Goal: Transaction & Acquisition: Download file/media

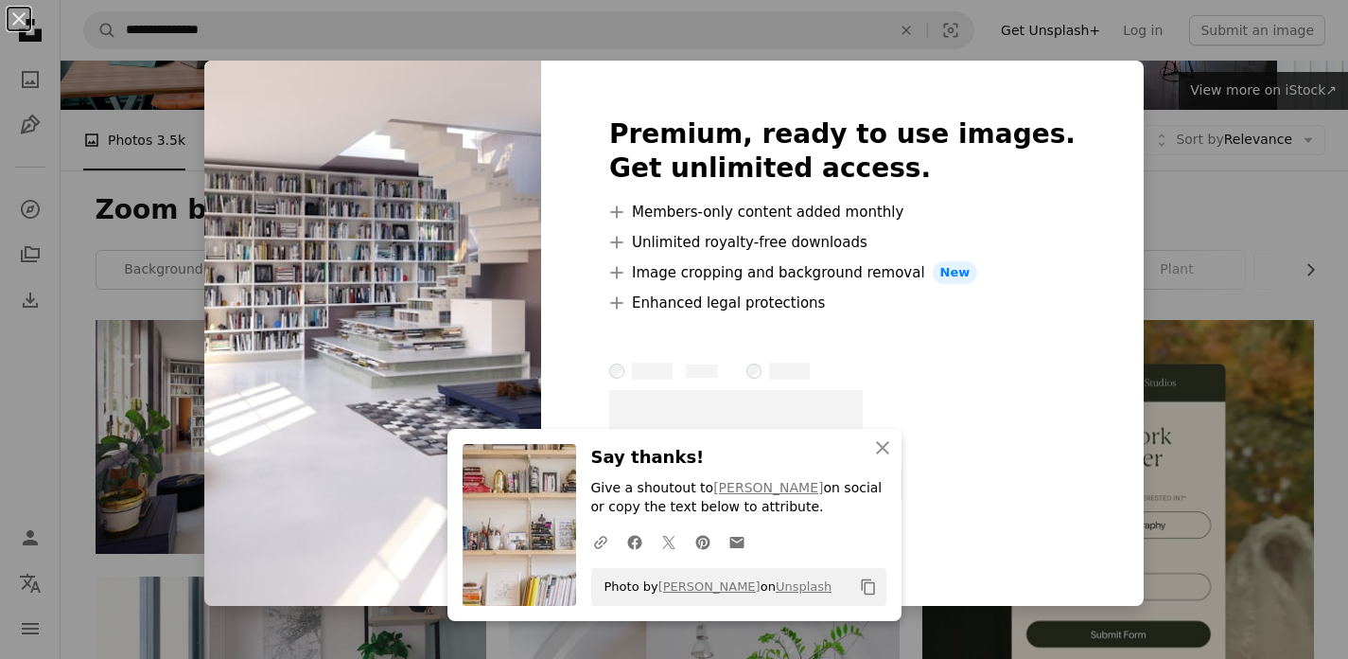
scroll to position [152, 0]
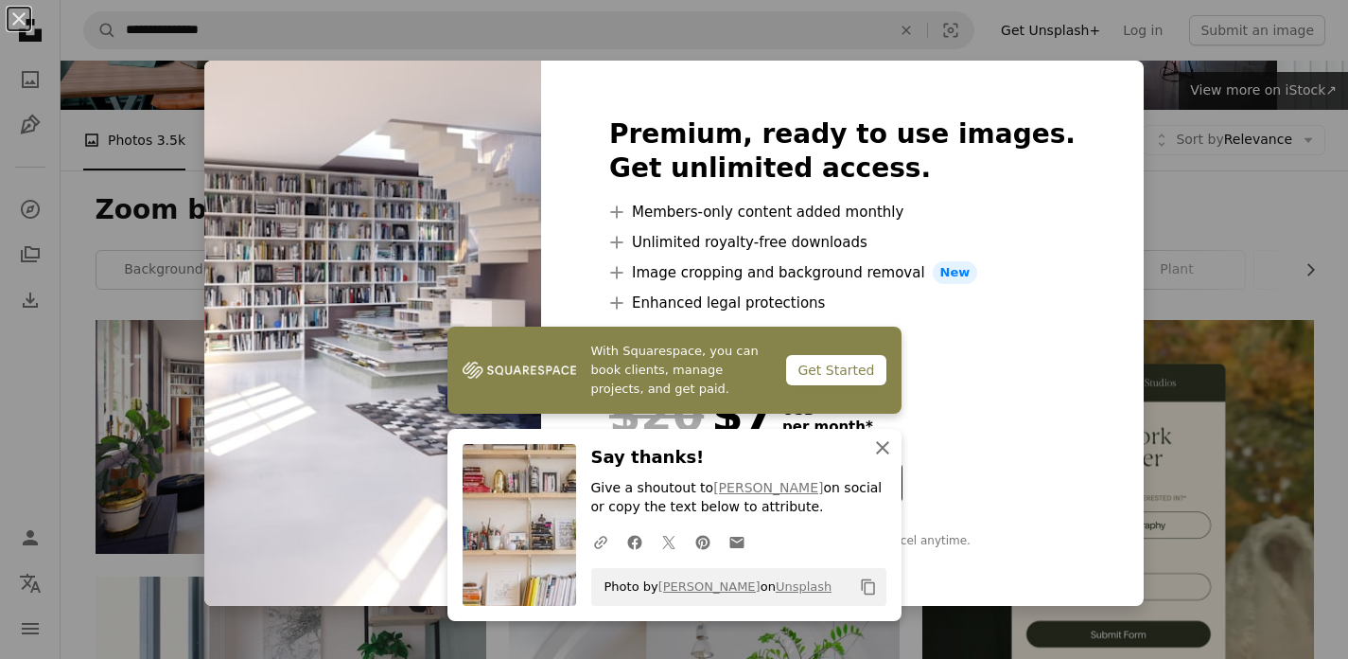
click at [885, 454] on icon "An X shape" at bounding box center [883, 447] width 23 height 23
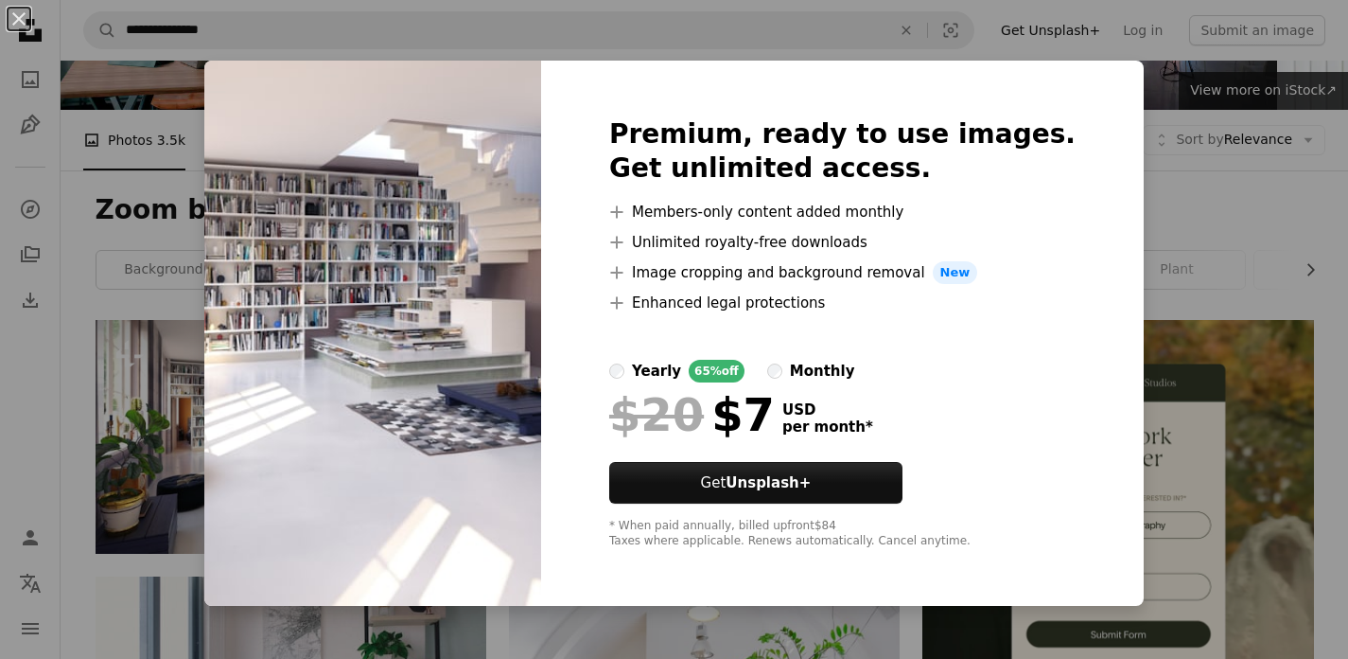
click at [194, 309] on div "An X shape Premium, ready to use images. Get unlimited access. A plus sign Memb…" at bounding box center [674, 329] width 1348 height 659
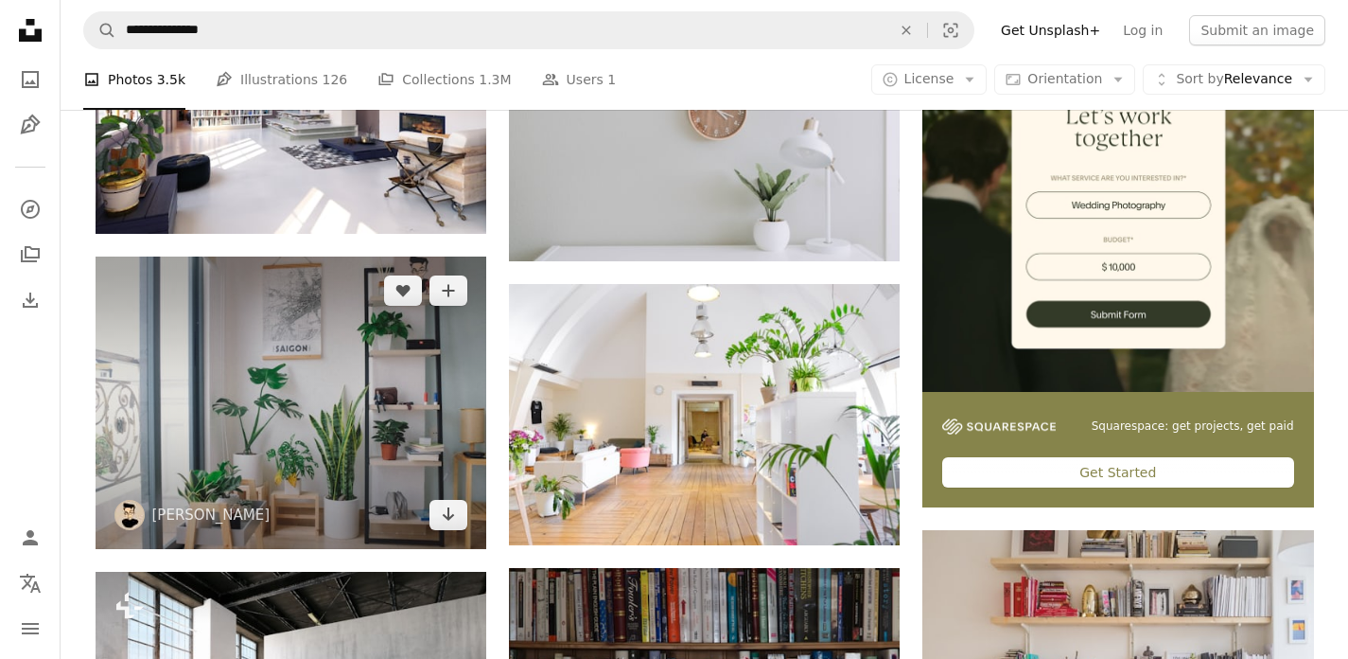
scroll to position [0, 0]
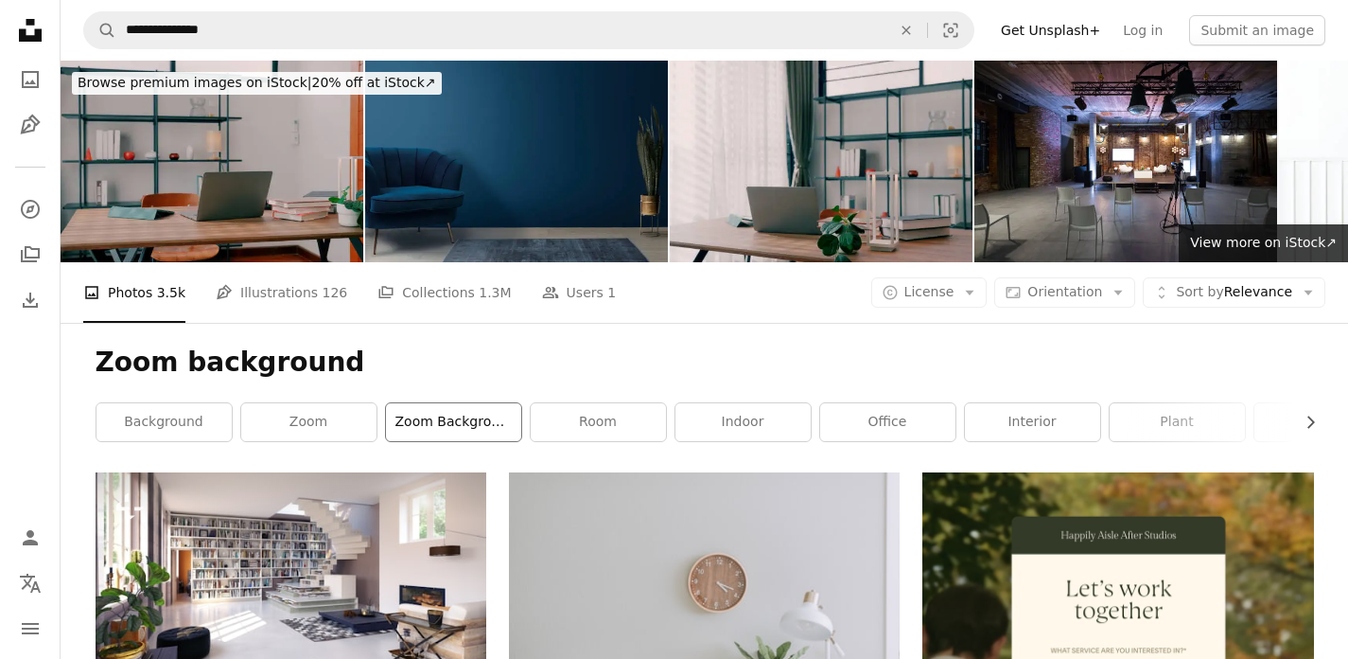
click at [475, 422] on link "zoom background office" at bounding box center [453, 422] width 135 height 38
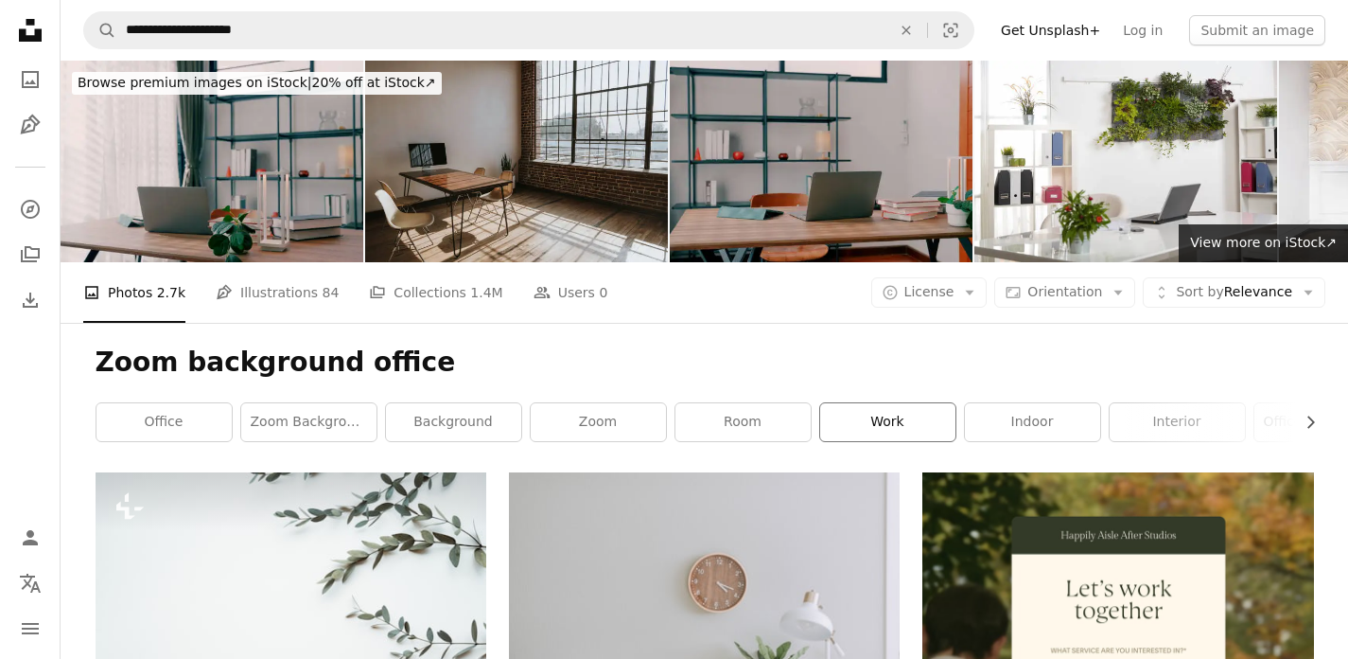
click at [870, 426] on link "work" at bounding box center [887, 422] width 135 height 38
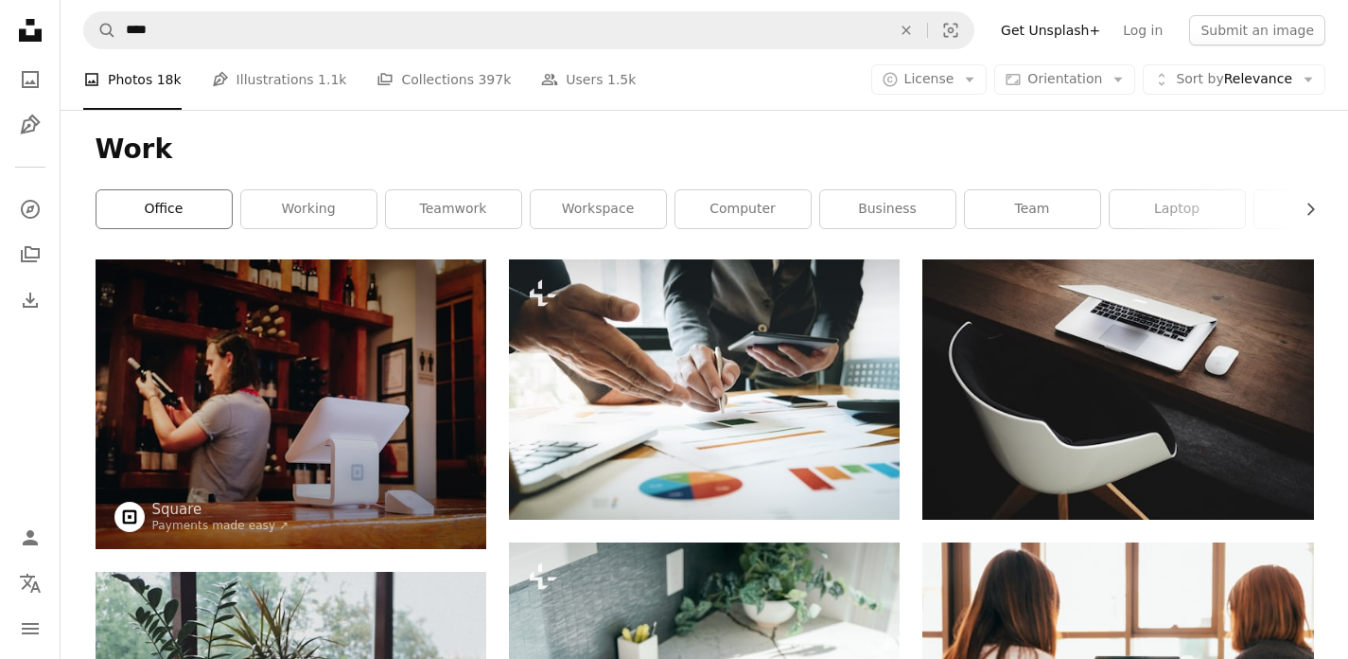
click at [220, 193] on link "office" at bounding box center [164, 209] width 135 height 38
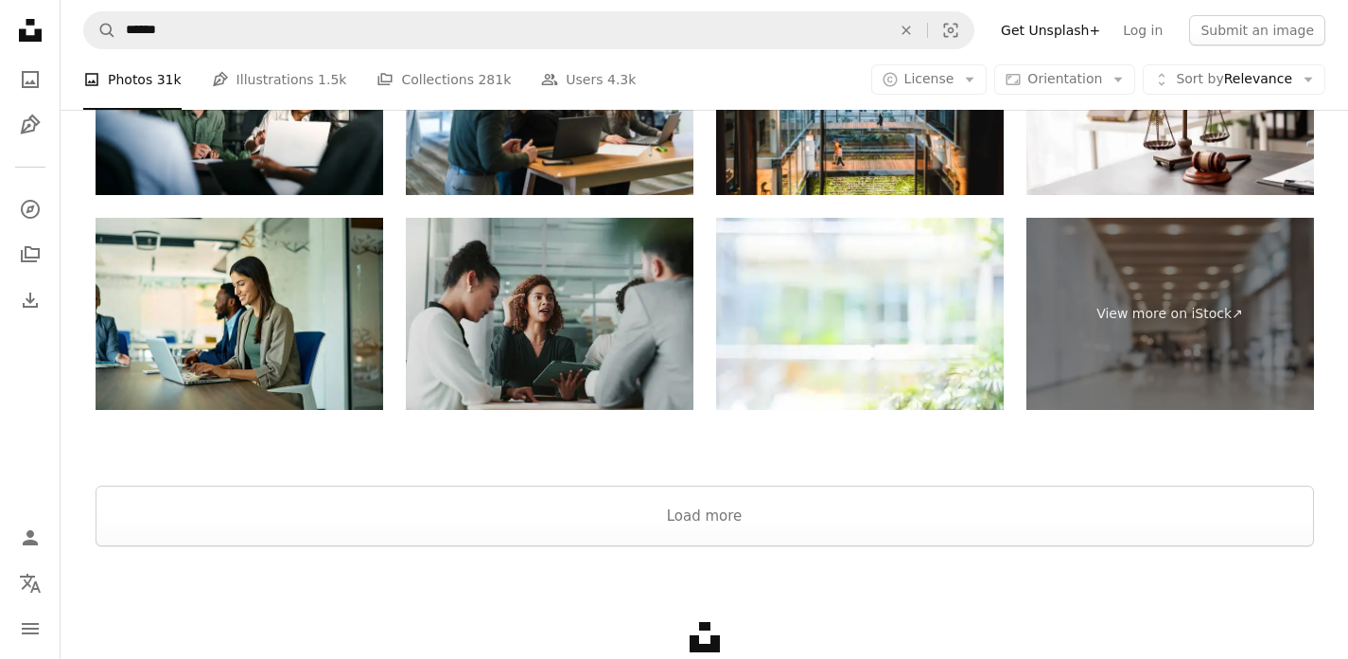
scroll to position [3482, 0]
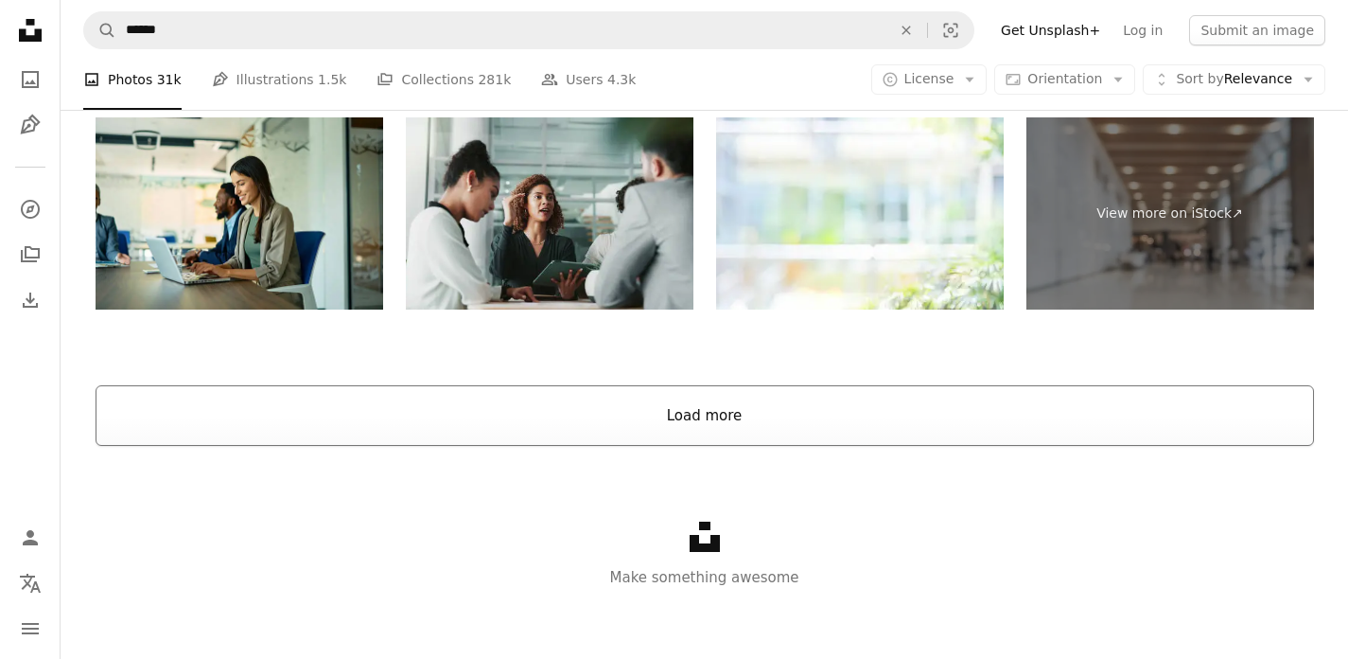
click at [664, 410] on button "Load more" at bounding box center [705, 415] width 1219 height 61
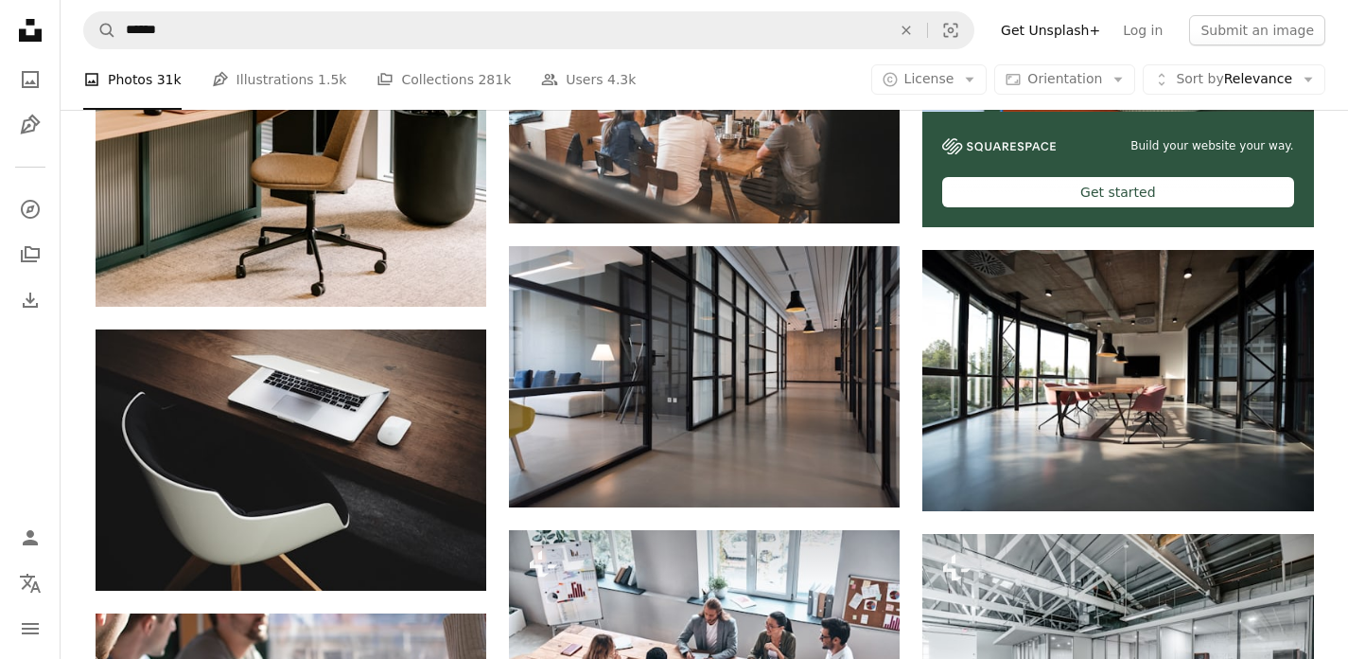
scroll to position [0, 0]
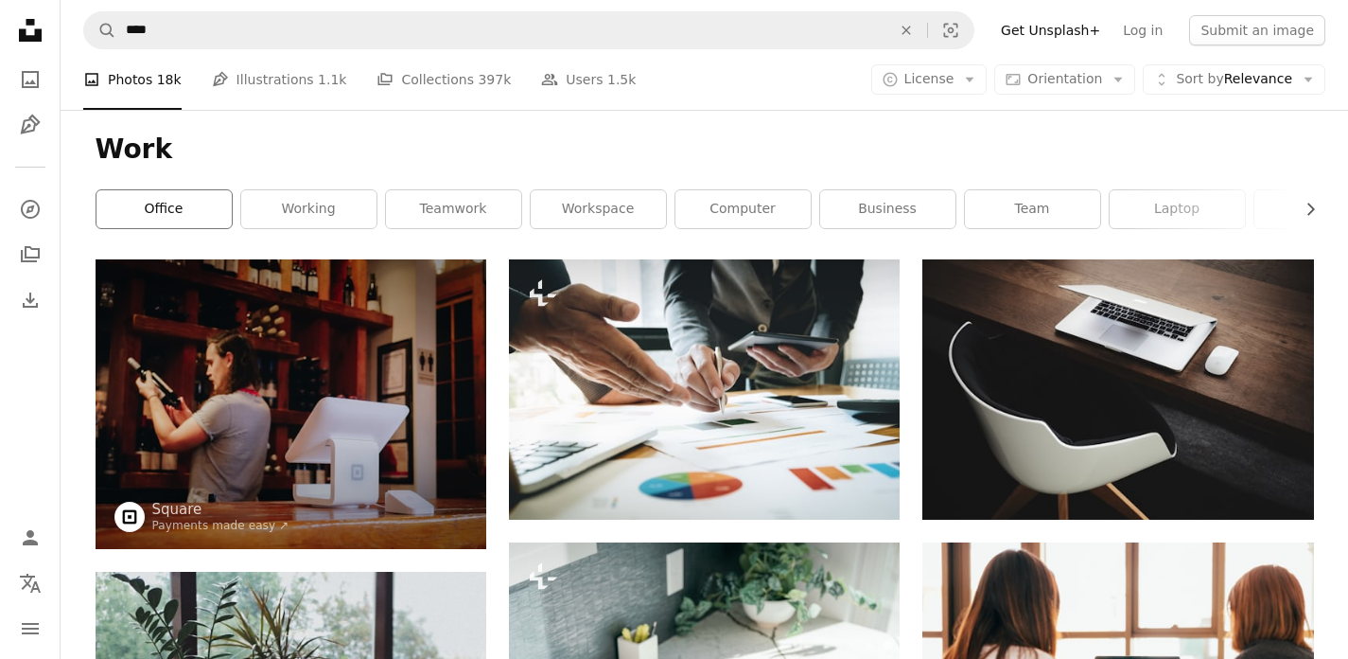
click at [190, 204] on link "office" at bounding box center [164, 209] width 135 height 38
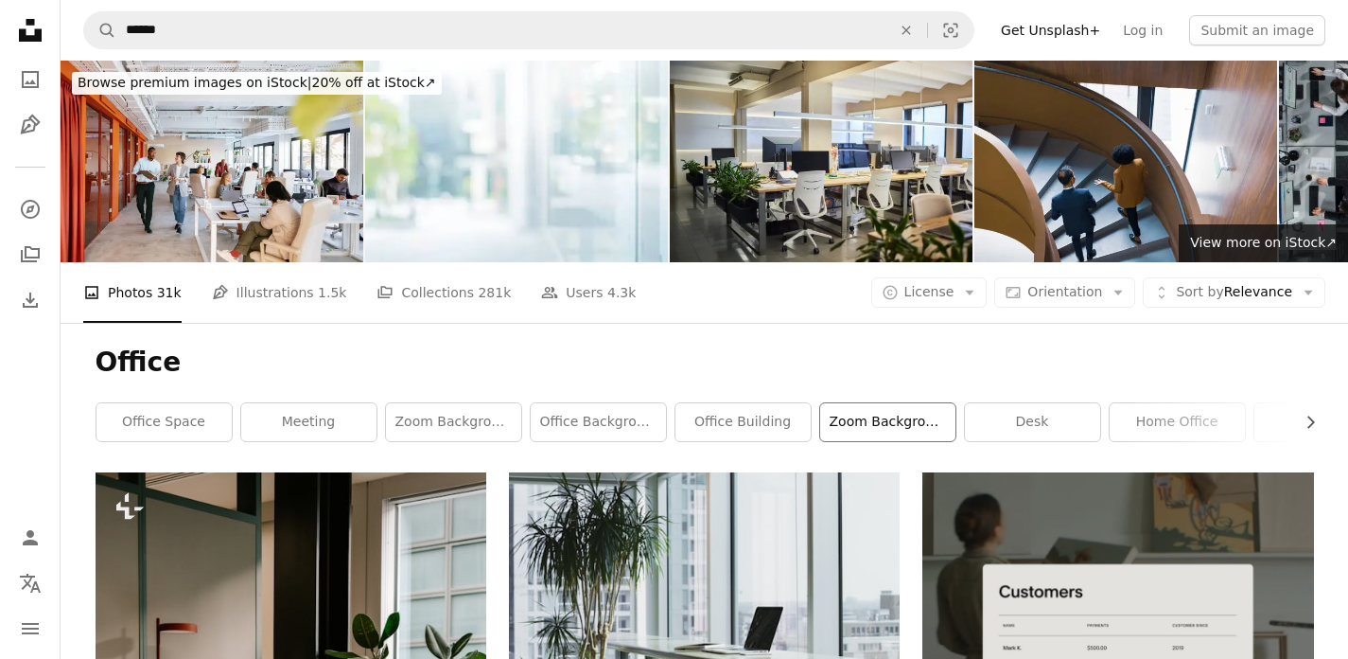
click at [850, 421] on link "zoom background office" at bounding box center [887, 422] width 135 height 38
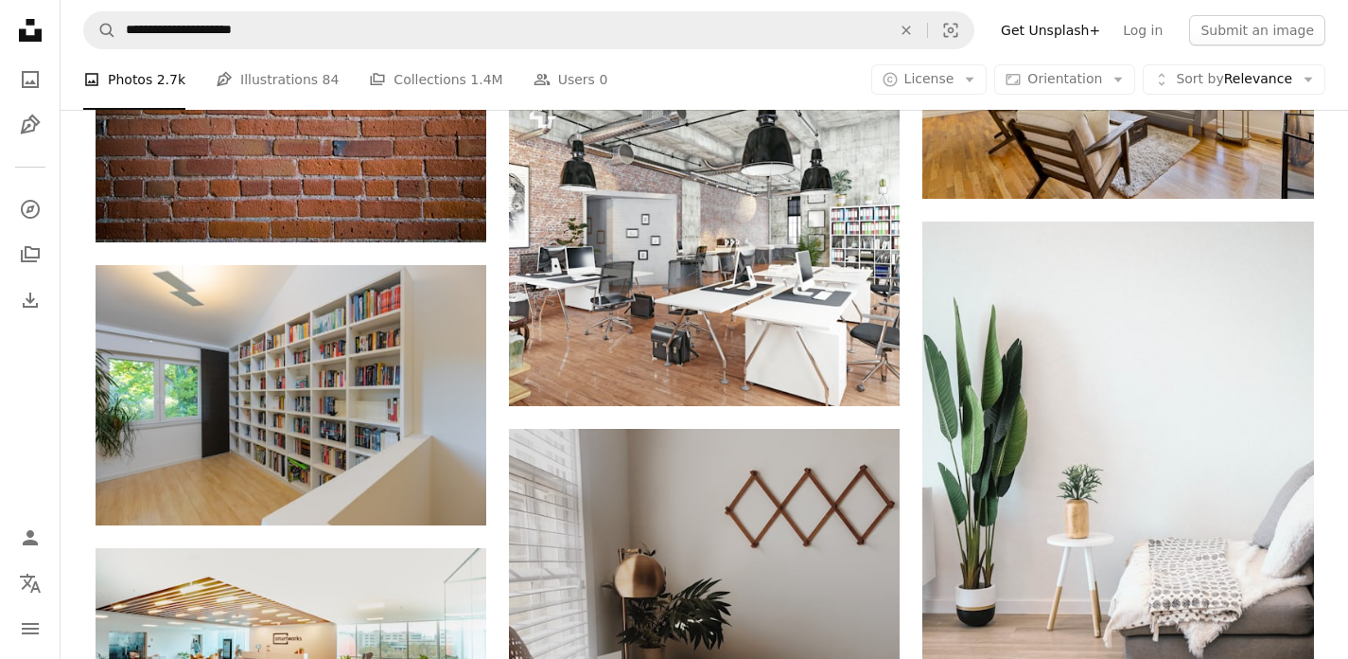
scroll to position [11277, 0]
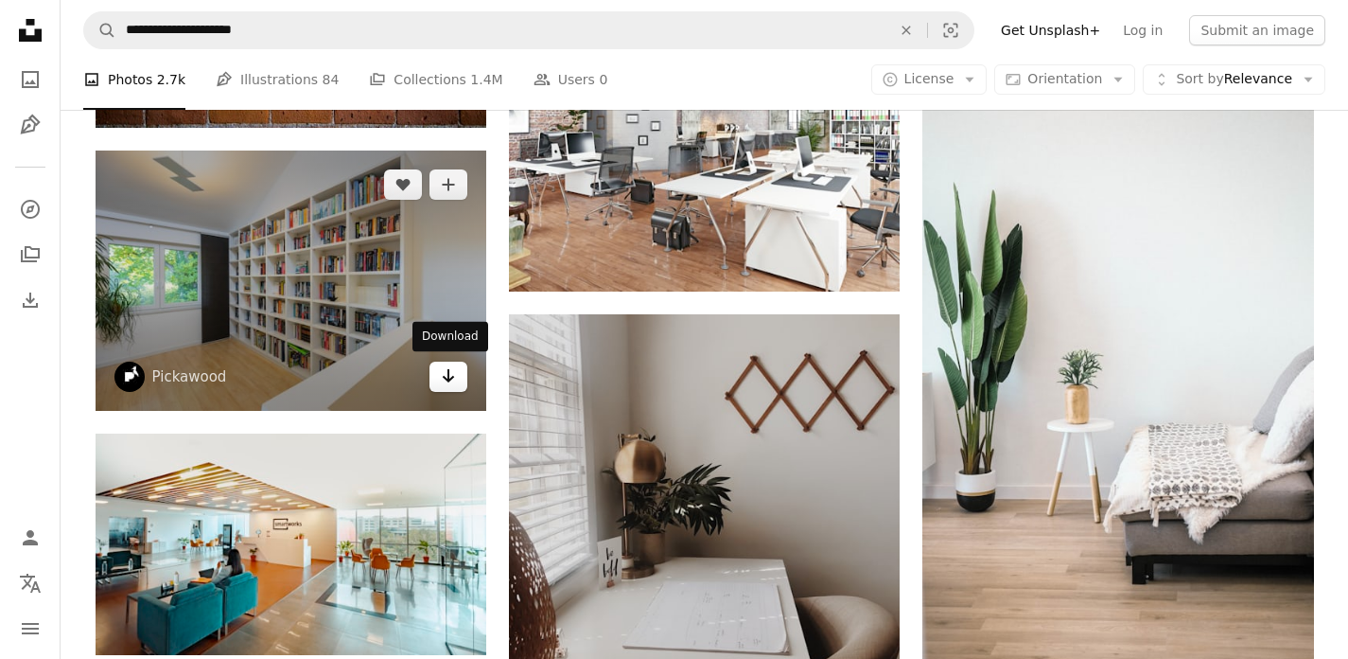
click at [441, 373] on icon "Arrow pointing down" at bounding box center [448, 375] width 15 height 23
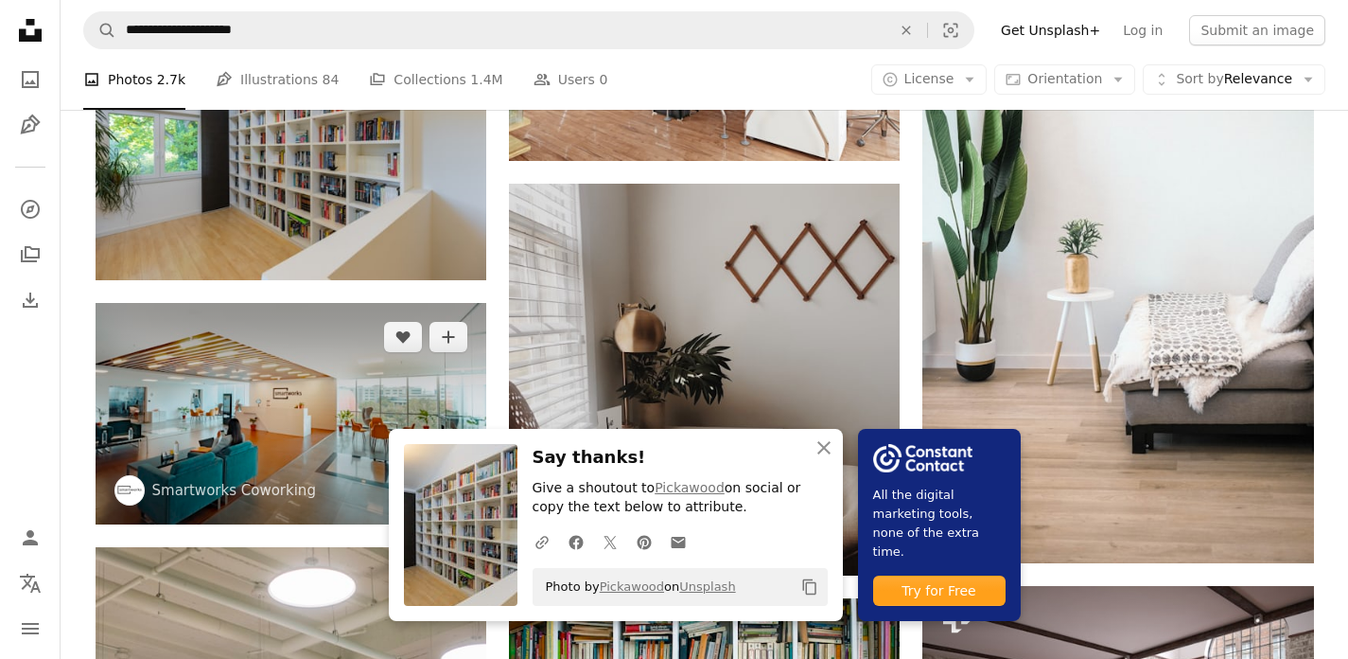
scroll to position [11483, 0]
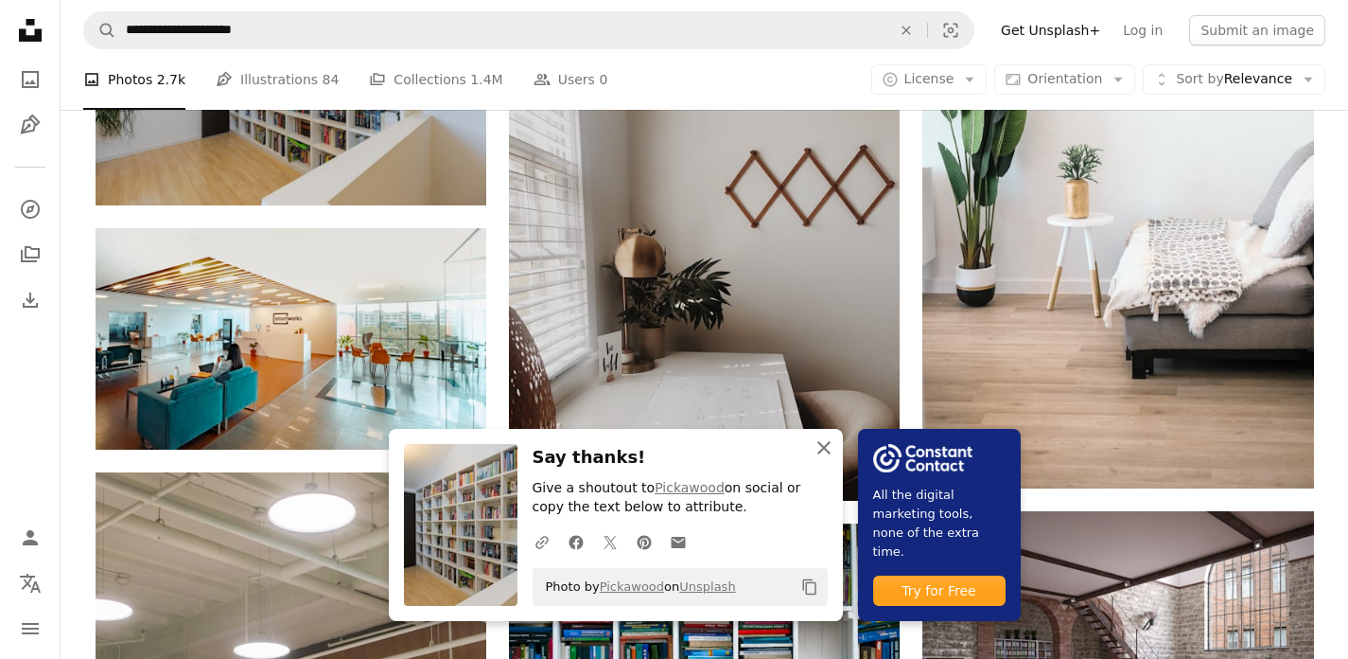
click at [829, 449] on icon "An X shape" at bounding box center [824, 447] width 23 height 23
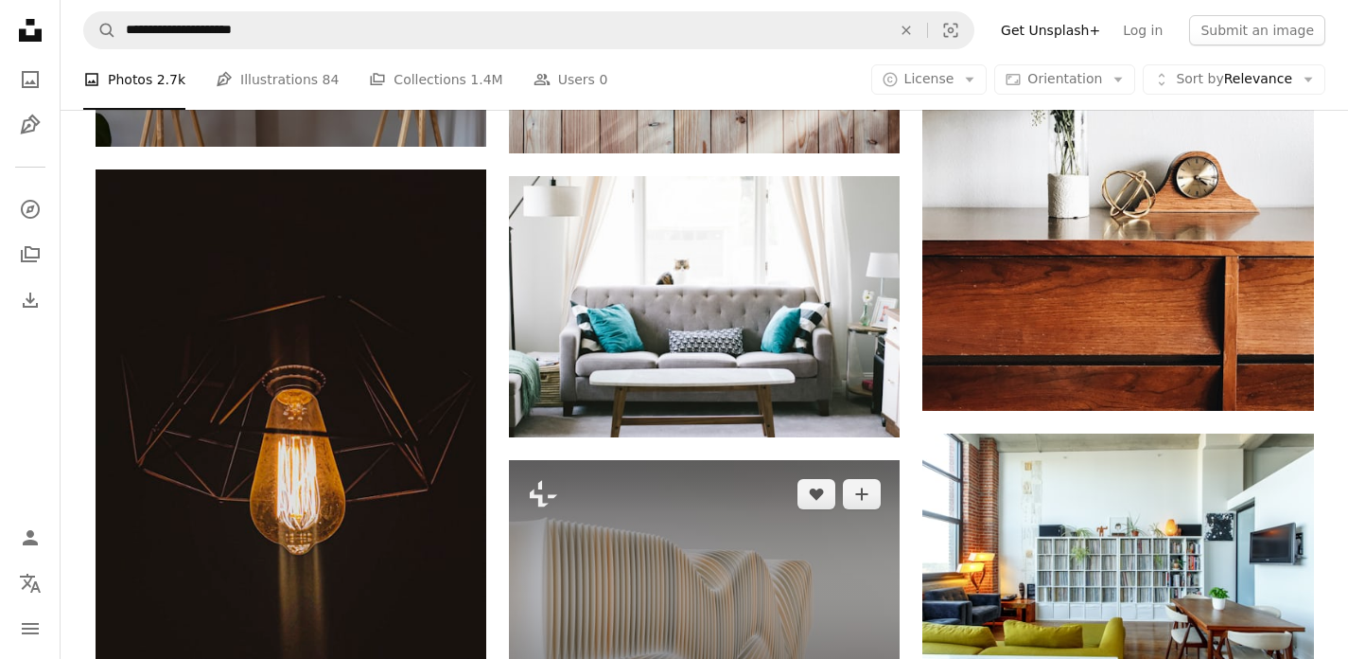
scroll to position [12587, 0]
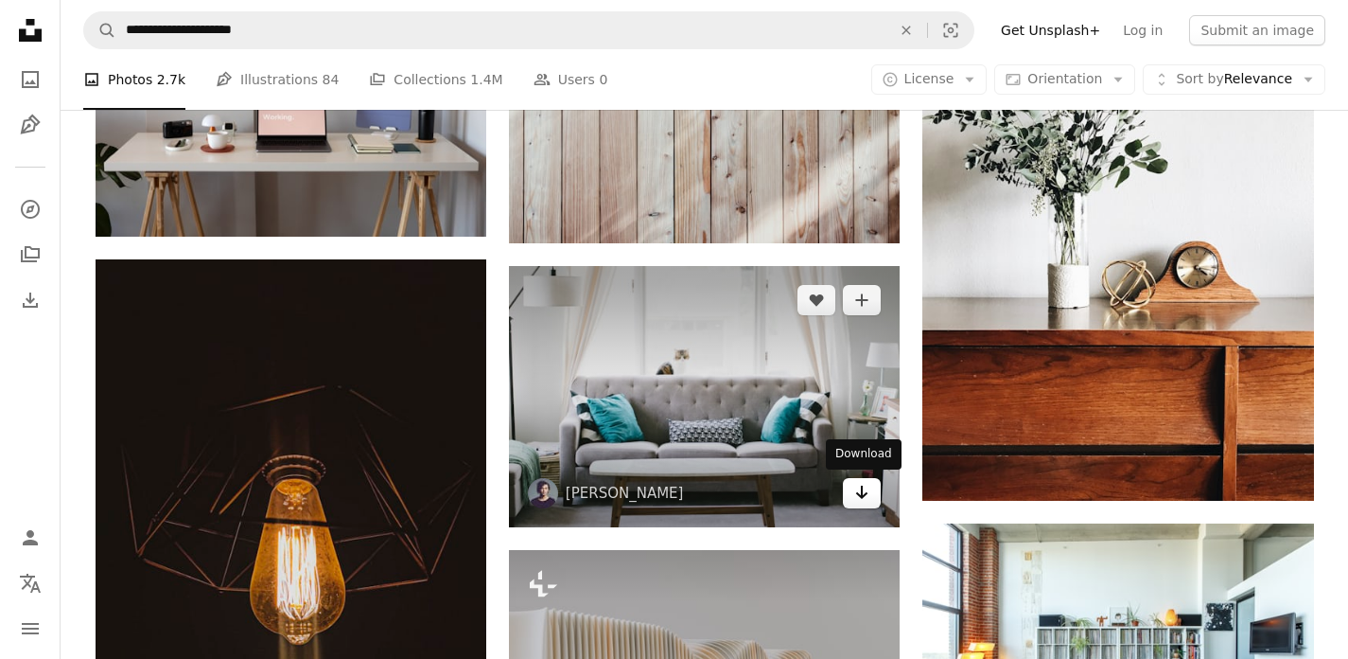
click at [868, 497] on icon "Arrow pointing down" at bounding box center [862, 492] width 15 height 23
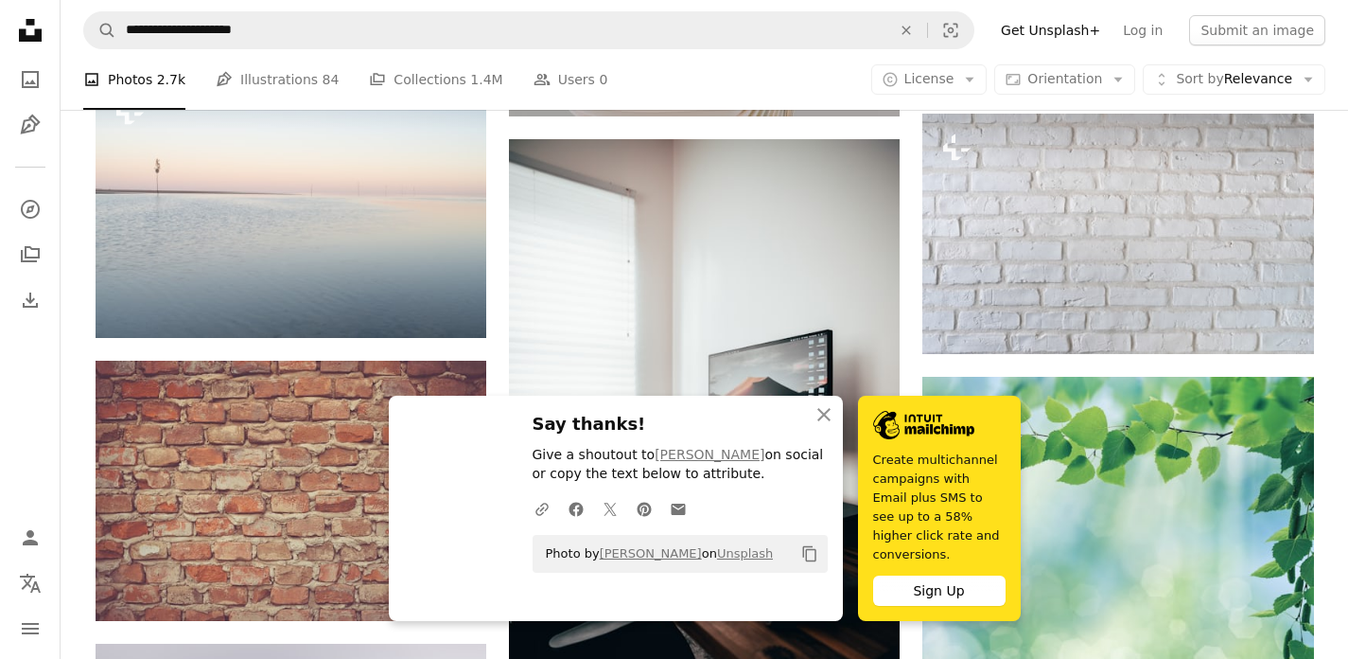
scroll to position [13426, 0]
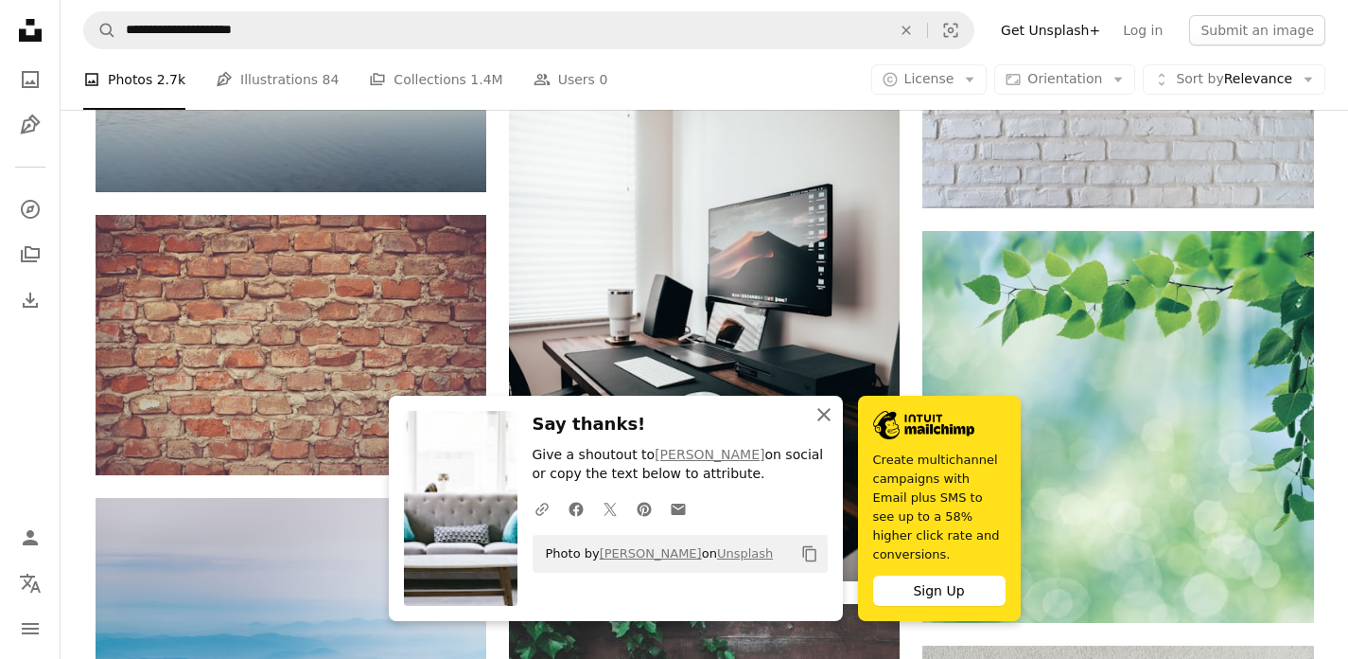
click at [826, 426] on icon "An X shape" at bounding box center [824, 414] width 23 height 23
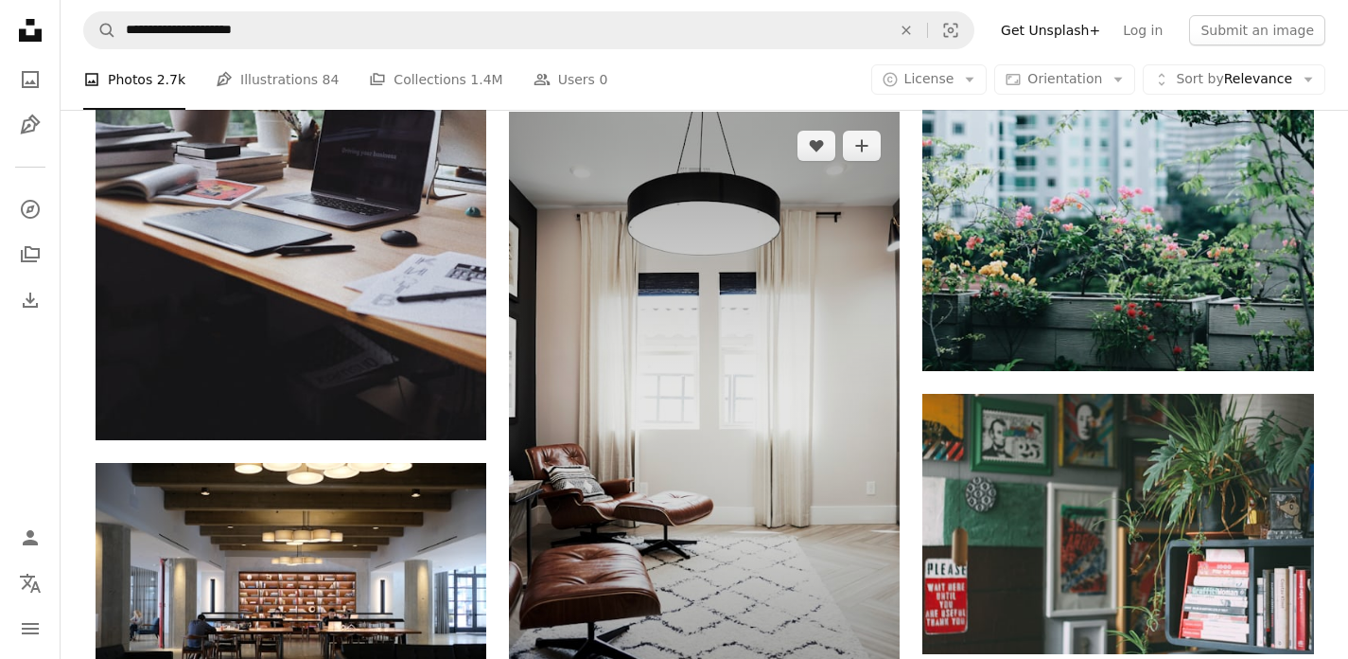
scroll to position [19218, 0]
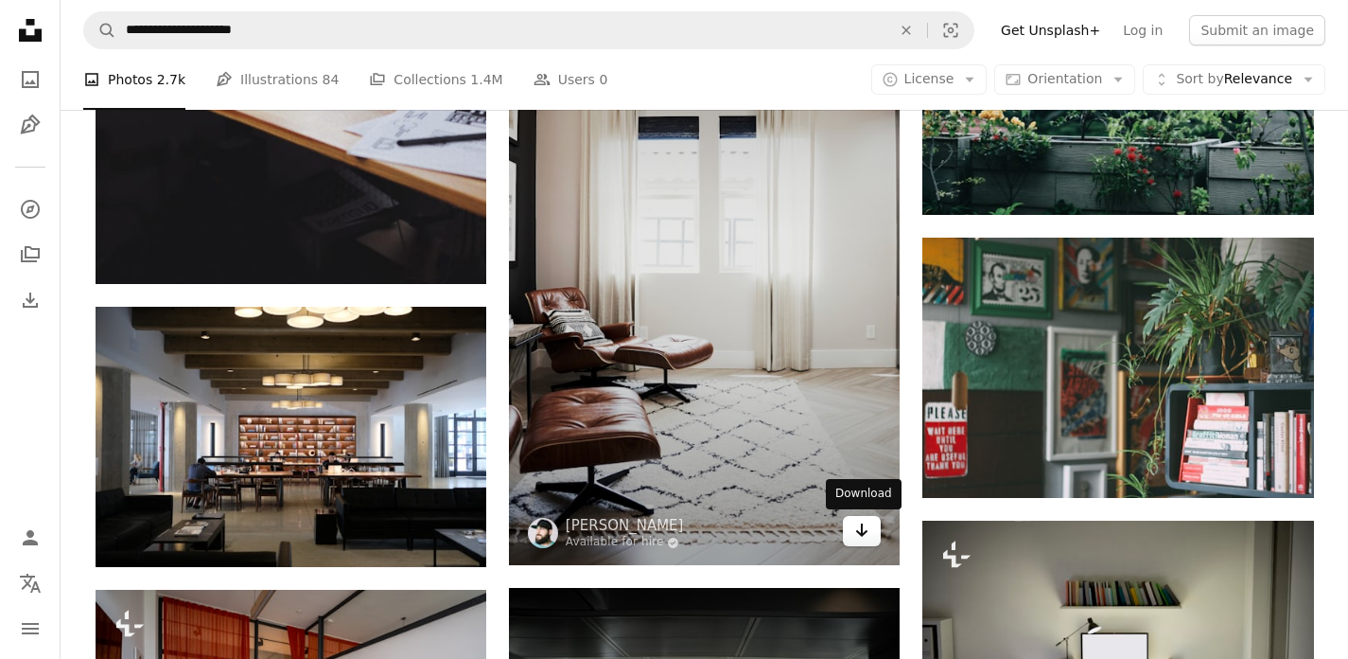
click at [871, 538] on link "Arrow pointing down" at bounding box center [862, 531] width 38 height 30
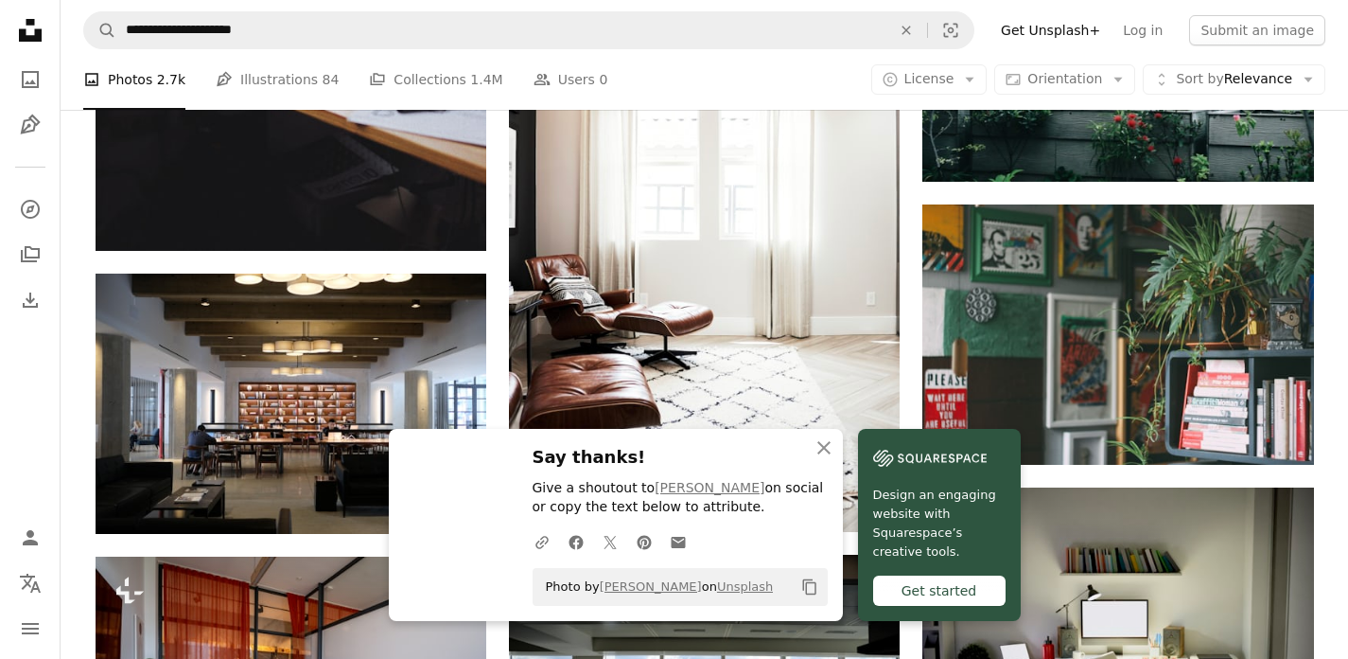
scroll to position [19417, 0]
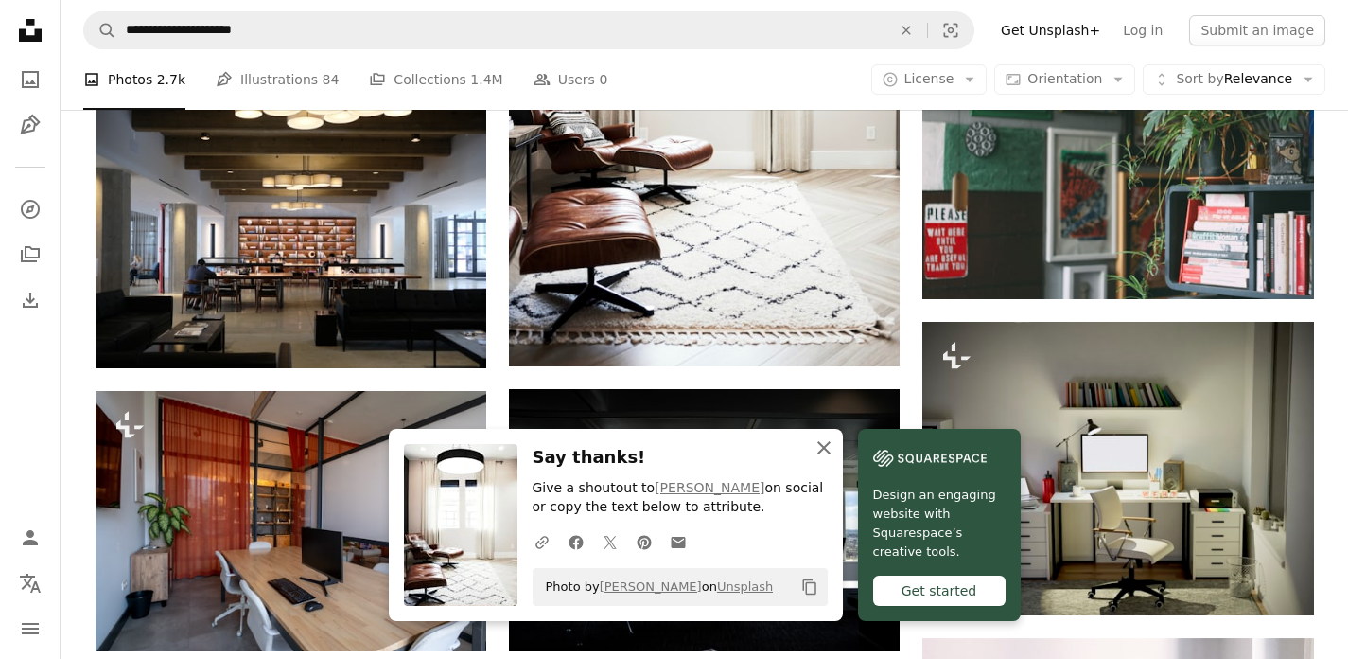
click at [822, 453] on icon "An X shape" at bounding box center [824, 447] width 23 height 23
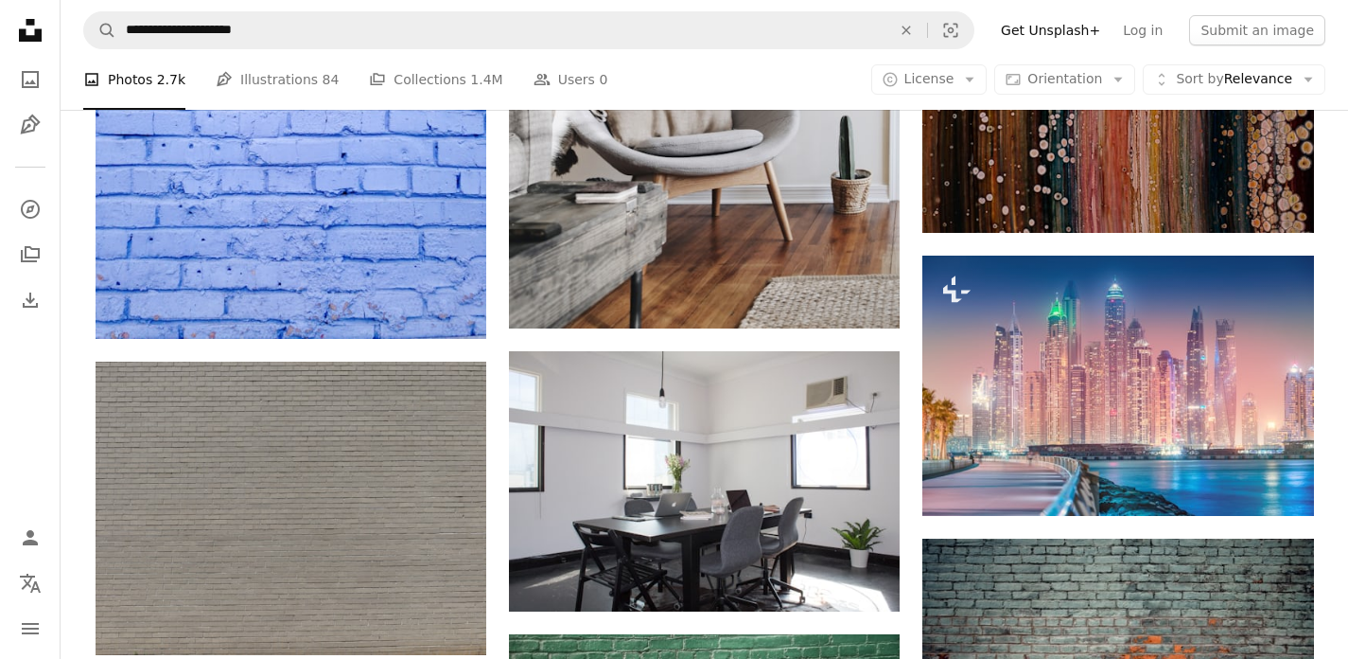
scroll to position [24174, 0]
